Goal: Task Accomplishment & Management: Complete application form

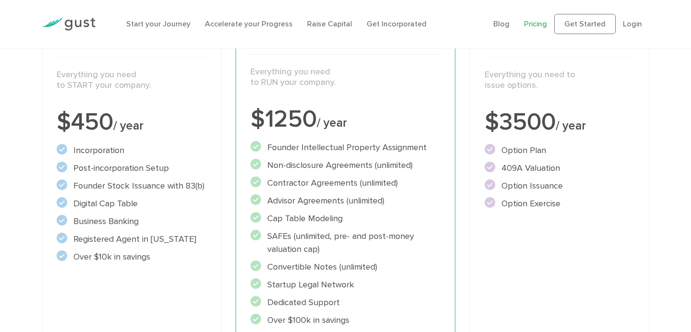
scroll to position [175, 0]
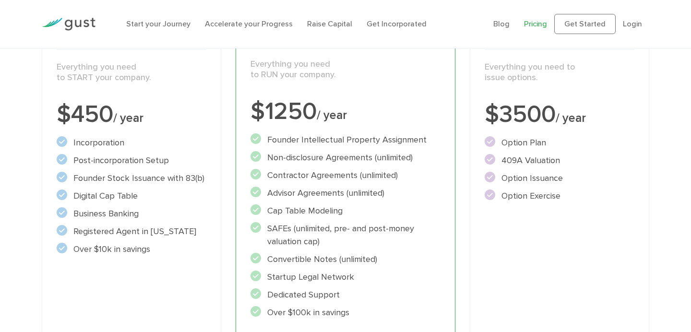
click at [157, 218] on li "Business Banking" at bounding box center [132, 213] width 150 height 13
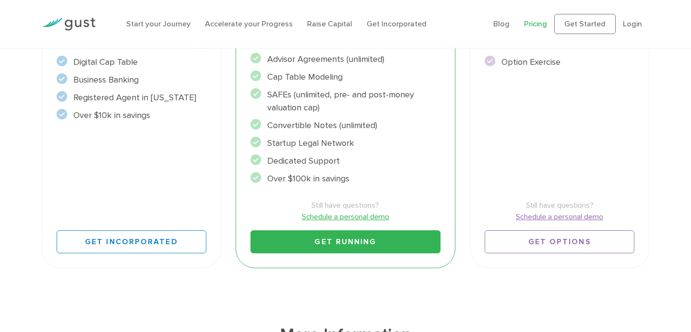
scroll to position [330, 0]
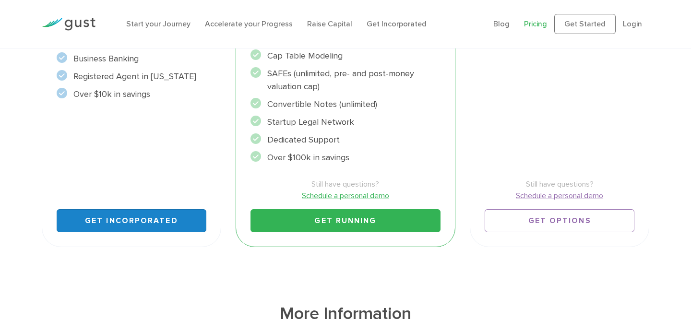
click at [147, 218] on link "Get Incorporated" at bounding box center [132, 220] width 150 height 23
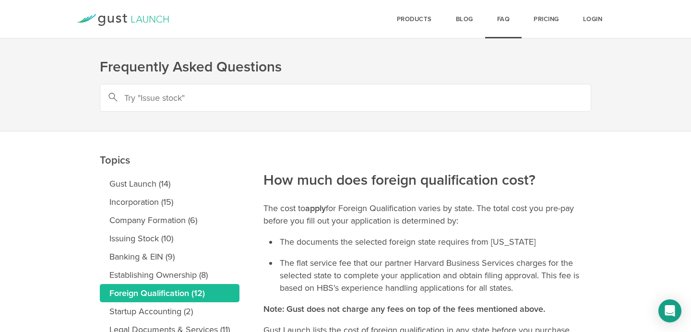
click at [645, 130] on header "Frequently Asked Questions" at bounding box center [345, 65] width 691 height 131
click at [550, 16] on link "Pricing" at bounding box center [546, 19] width 49 height 38
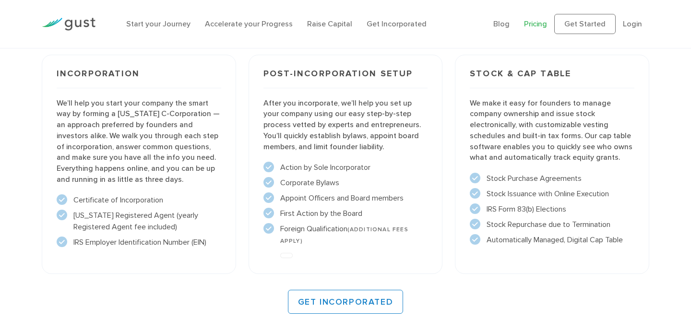
scroll to position [697, 0]
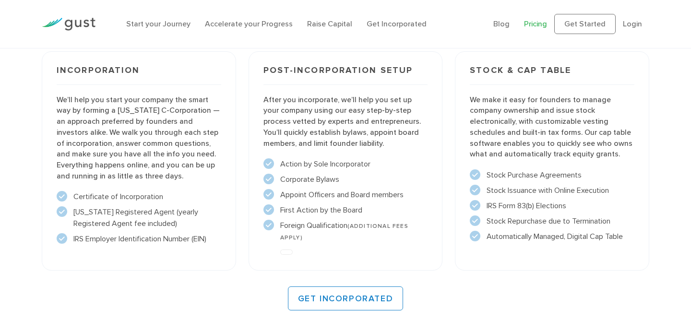
drag, startPoint x: 317, startPoint y: 237, endPoint x: 275, endPoint y: 229, distance: 42.5
click at [275, 229] on li "Foreign Qualification (ADDITIONAL FEES APPLY)" at bounding box center [345, 231] width 165 height 23
click at [359, 209] on li "First Action by the Board" at bounding box center [345, 210] width 165 height 12
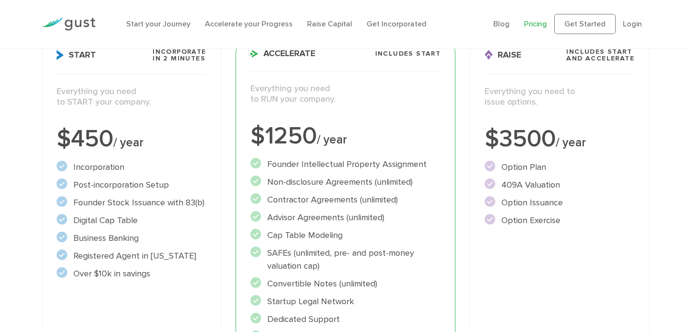
scroll to position [0, 0]
